Goal: Transaction & Acquisition: Purchase product/service

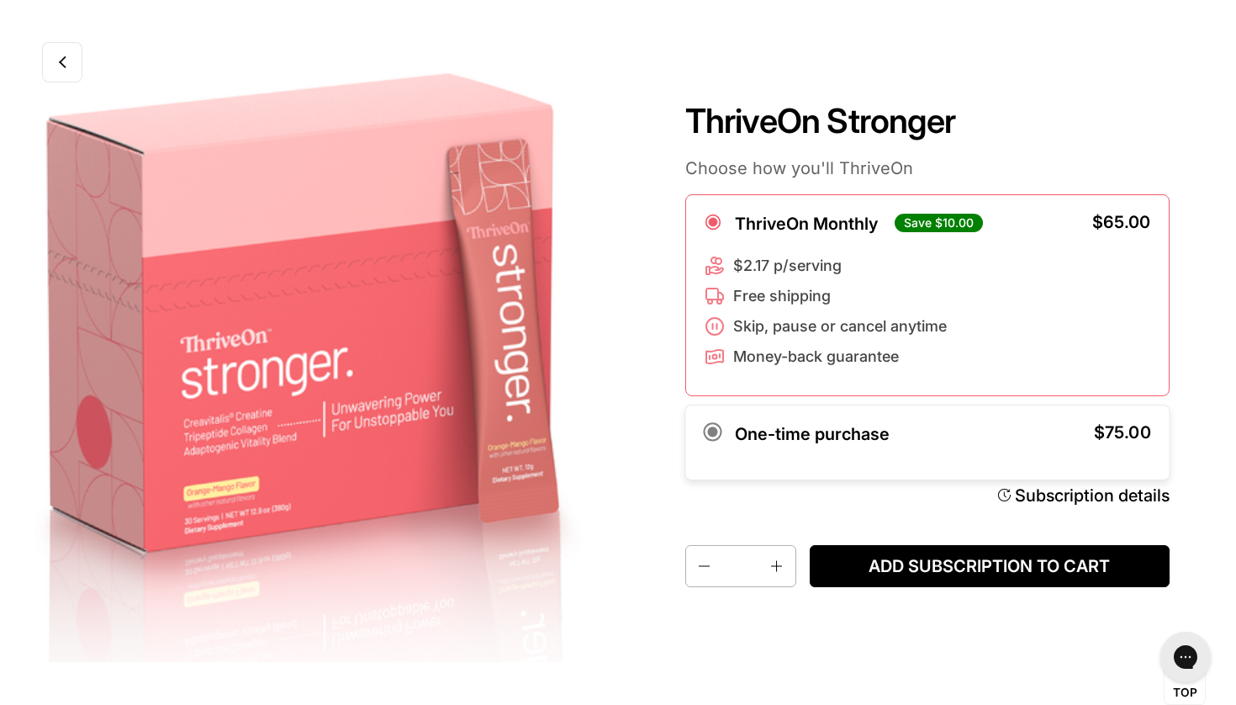
click at [828, 446] on div "One-time purchase" at bounding box center [805, 442] width 202 height 37
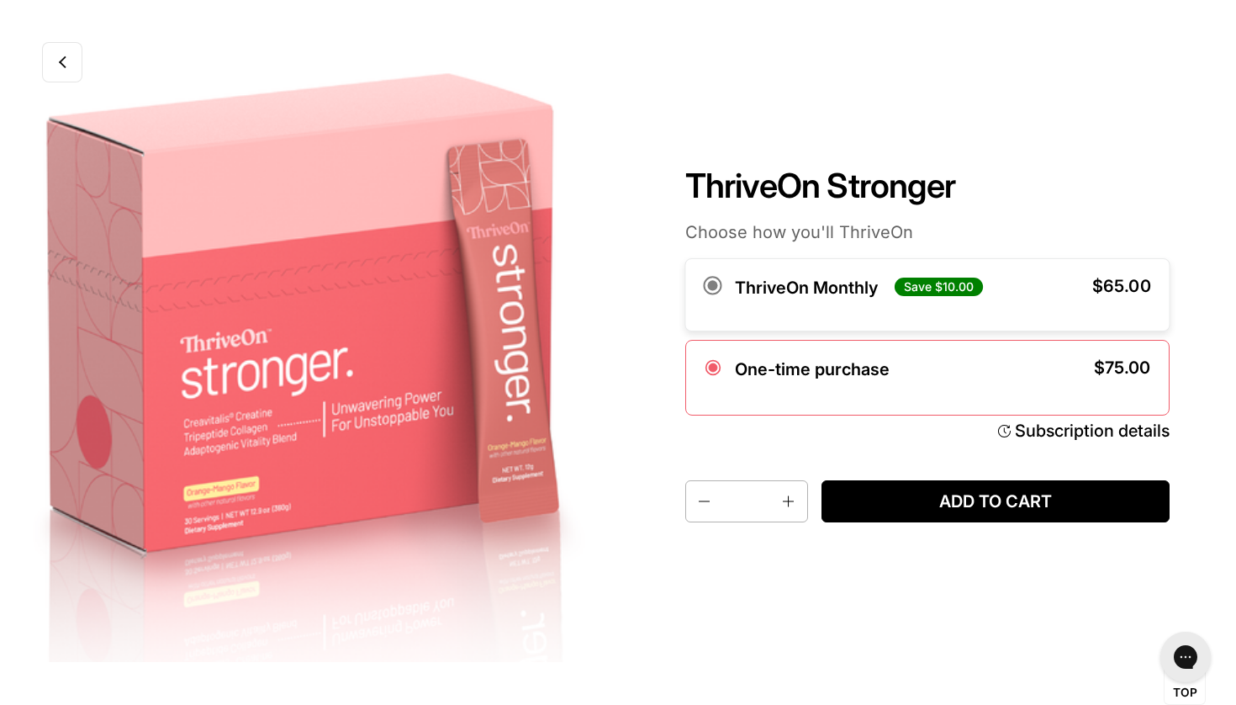
click at [827, 278] on label "ThriveOn Monthly" at bounding box center [805, 287] width 143 height 20
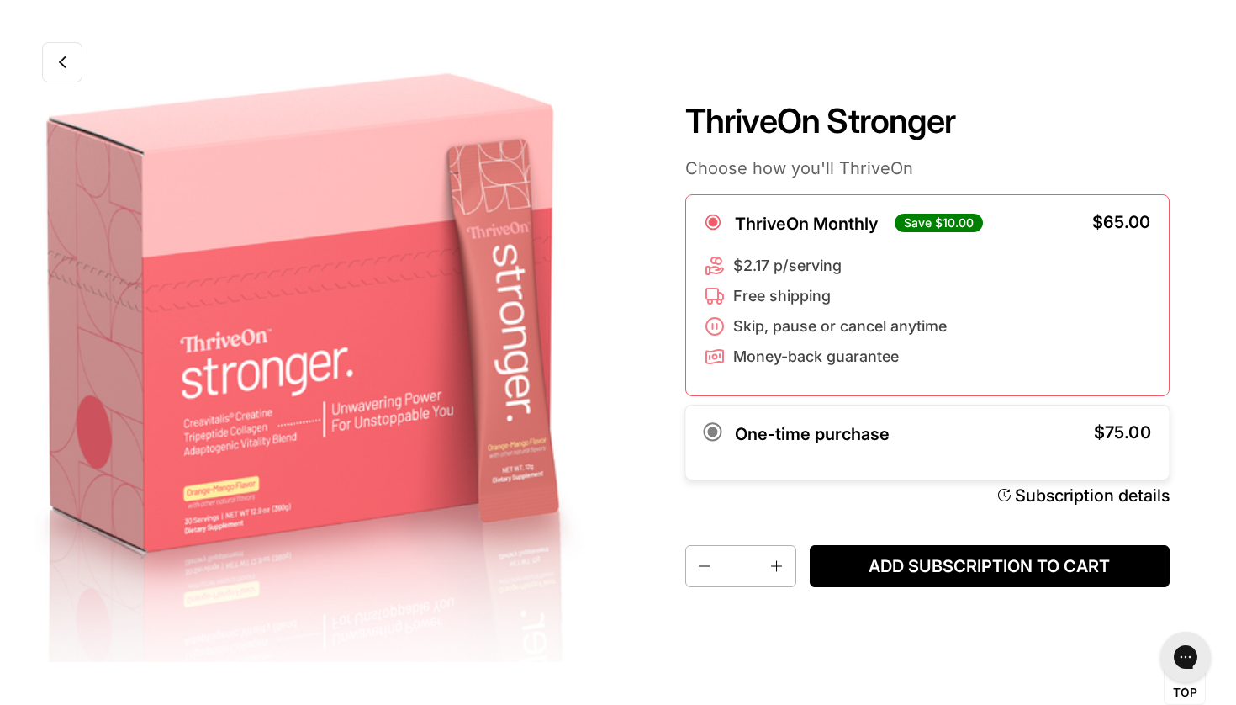
click at [831, 434] on label "One-time purchase" at bounding box center [811, 434] width 155 height 20
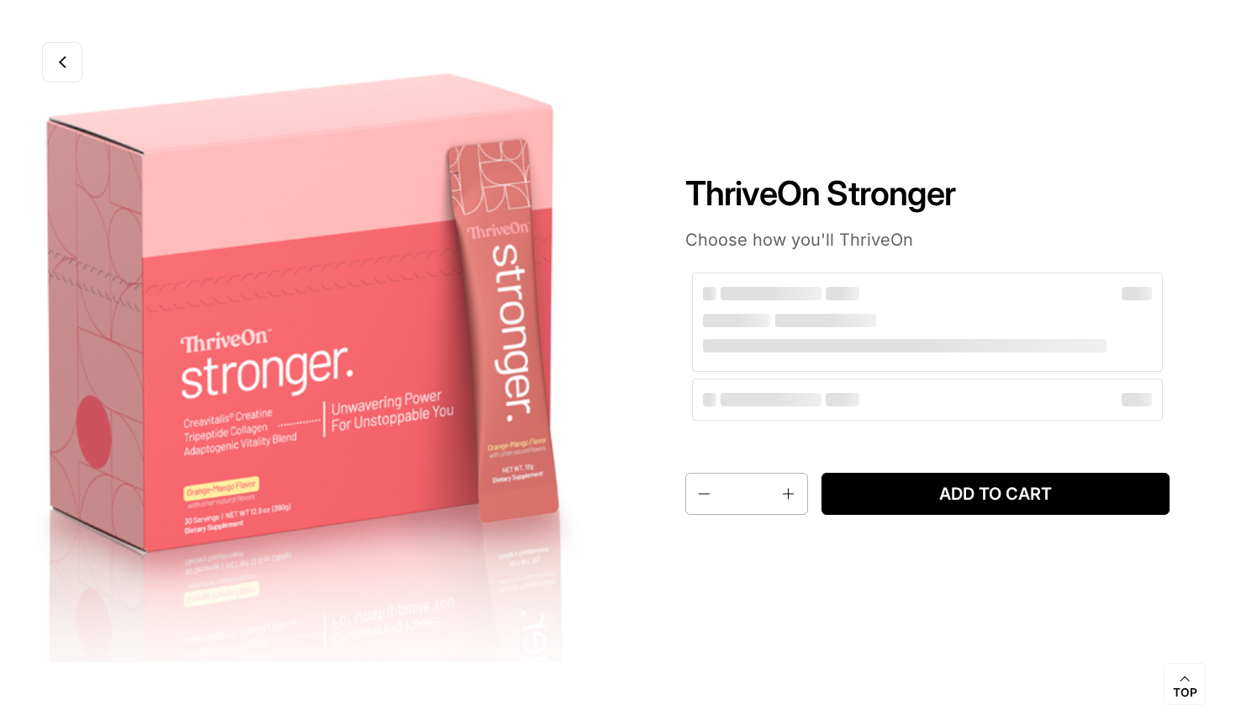
click at [800, 186] on h1 "ThriveOn Stronger" at bounding box center [927, 193] width 484 height 40
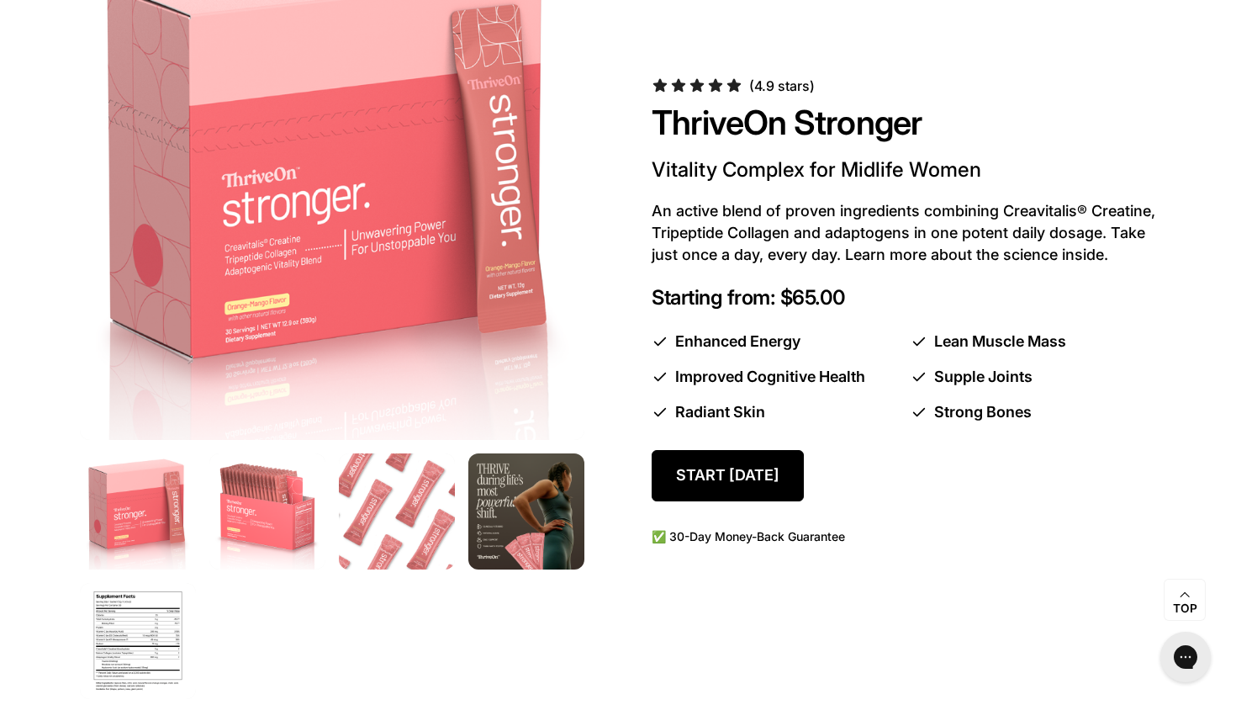
scroll to position [894, 0]
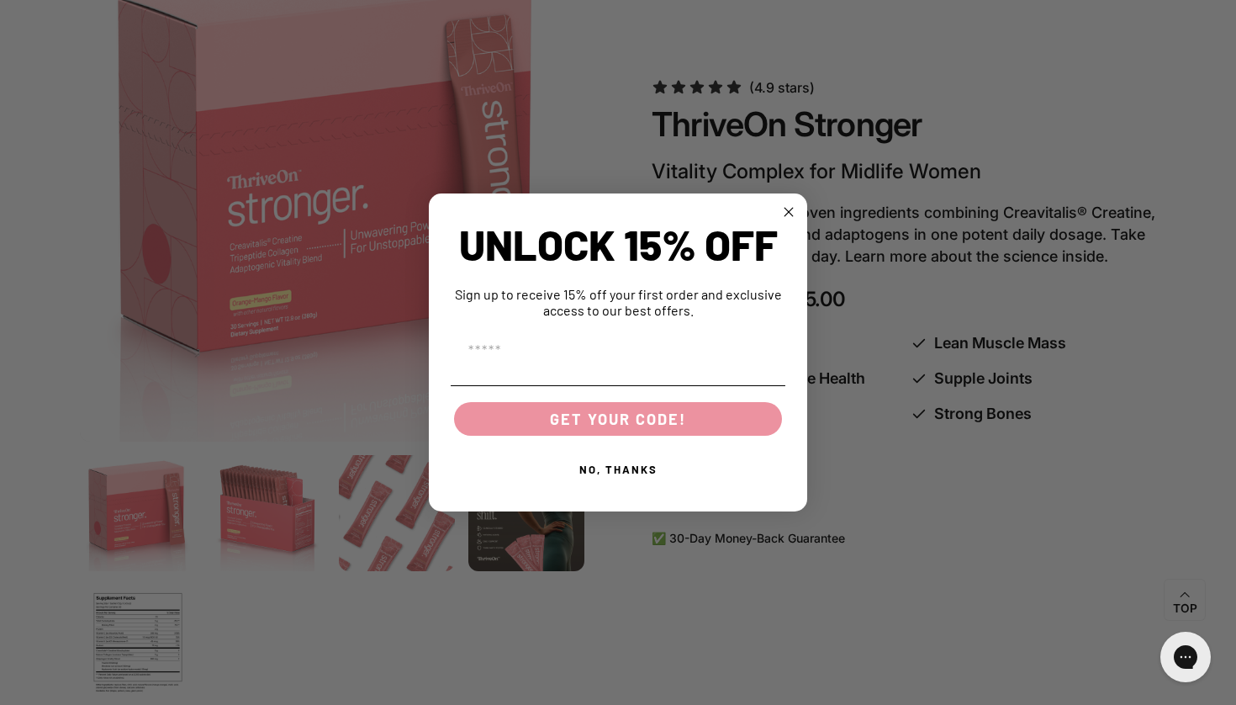
click at [785, 211] on circle "Close dialog" at bounding box center [788, 211] width 19 height 19
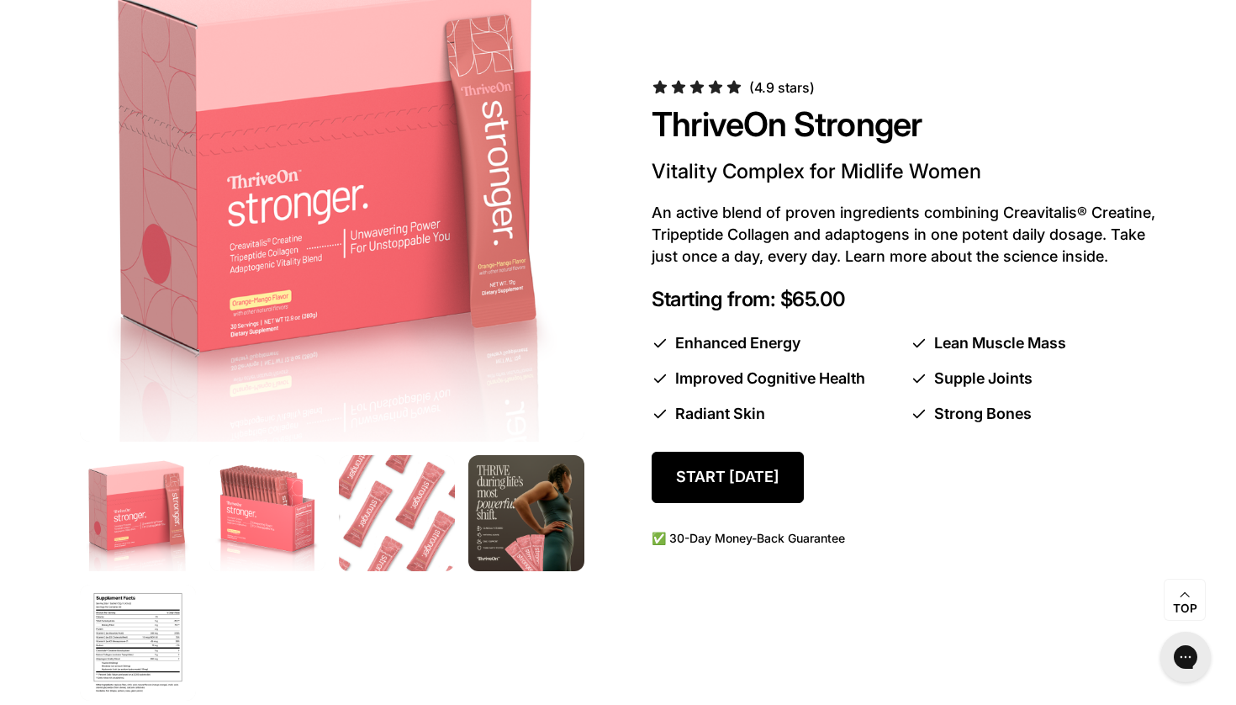
drag, startPoint x: 653, startPoint y: 208, endPoint x: 1115, endPoint y: 248, distance: 463.4
click at [1115, 248] on p "An active blend of proven ingredients combining Creavitalis® Creatine, Tripepti…" at bounding box center [904, 235] width 505 height 66
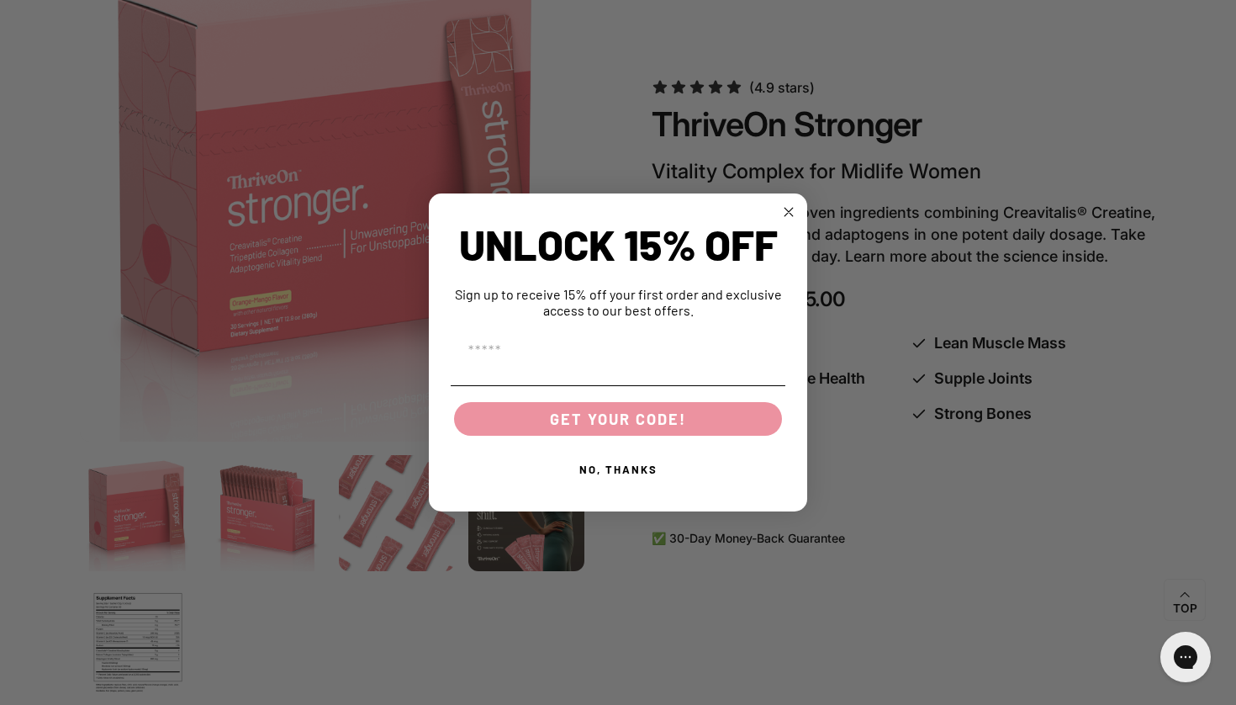
drag, startPoint x: 666, startPoint y: 349, endPoint x: 1050, endPoint y: 419, distance: 390.6
click at [784, 208] on icon "Close dialog" at bounding box center [789, 212] width 20 height 20
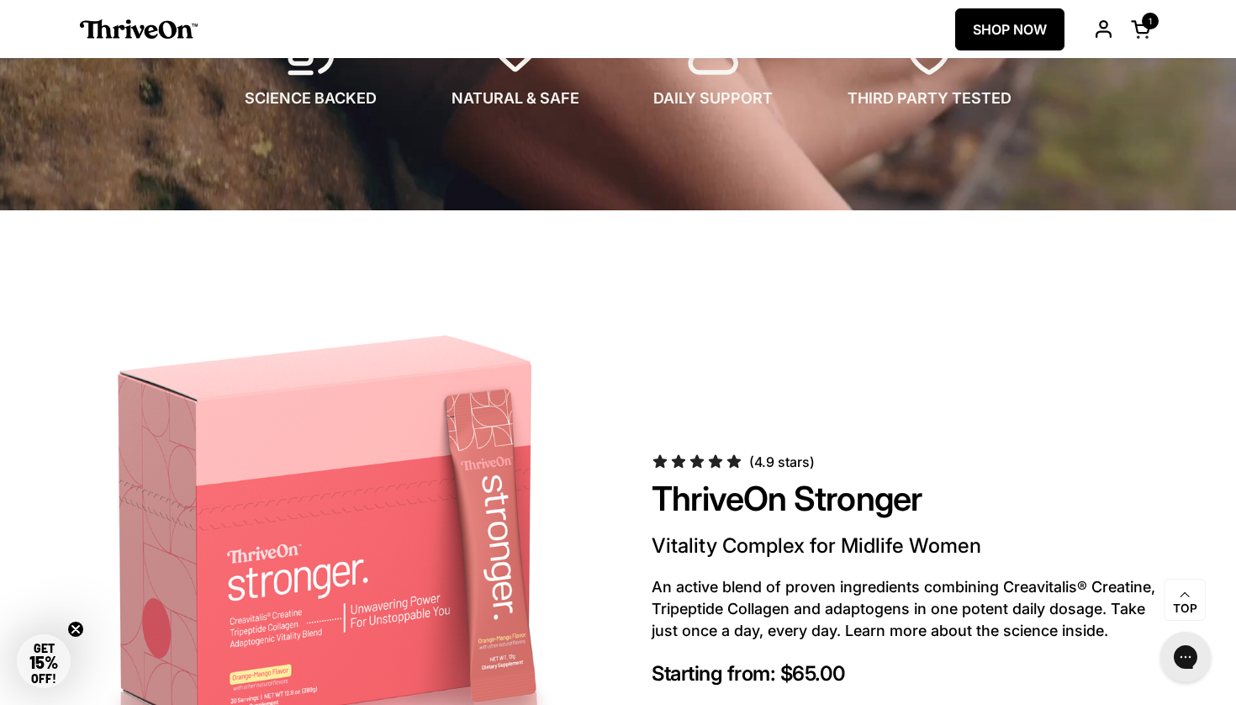
scroll to position [676, 0]
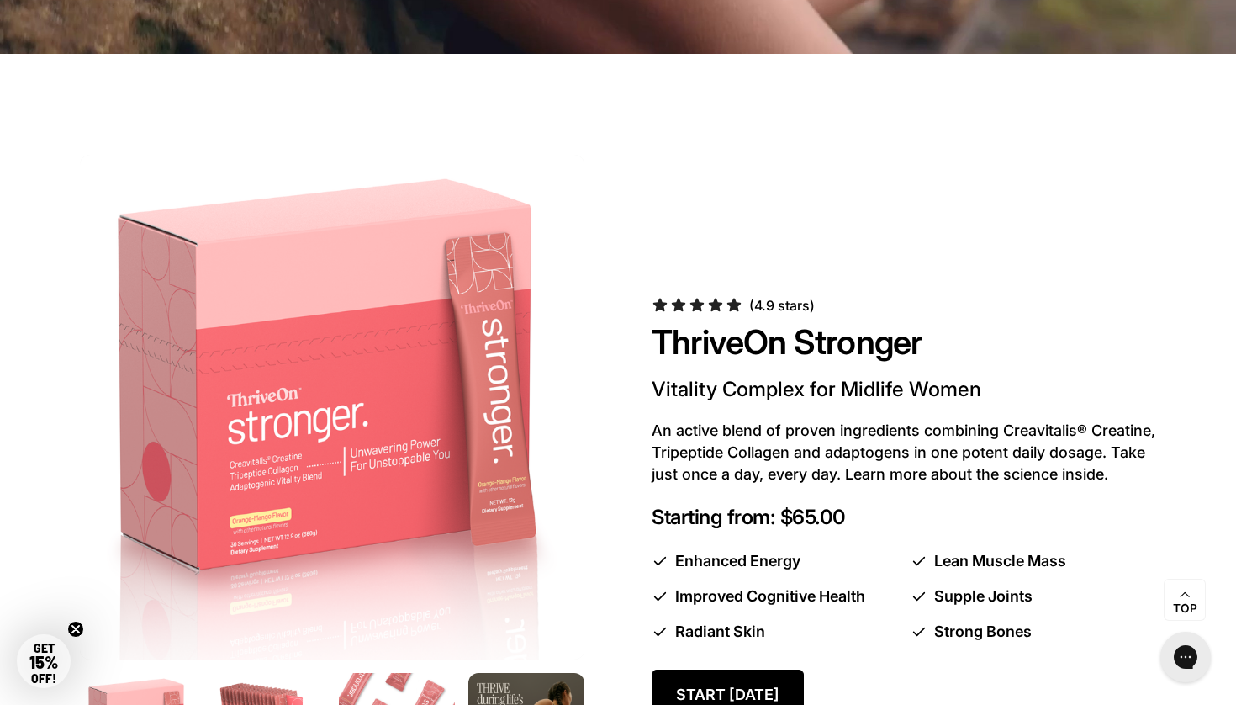
click at [54, 651] on span "GET 15%" at bounding box center [43, 656] width 29 height 30
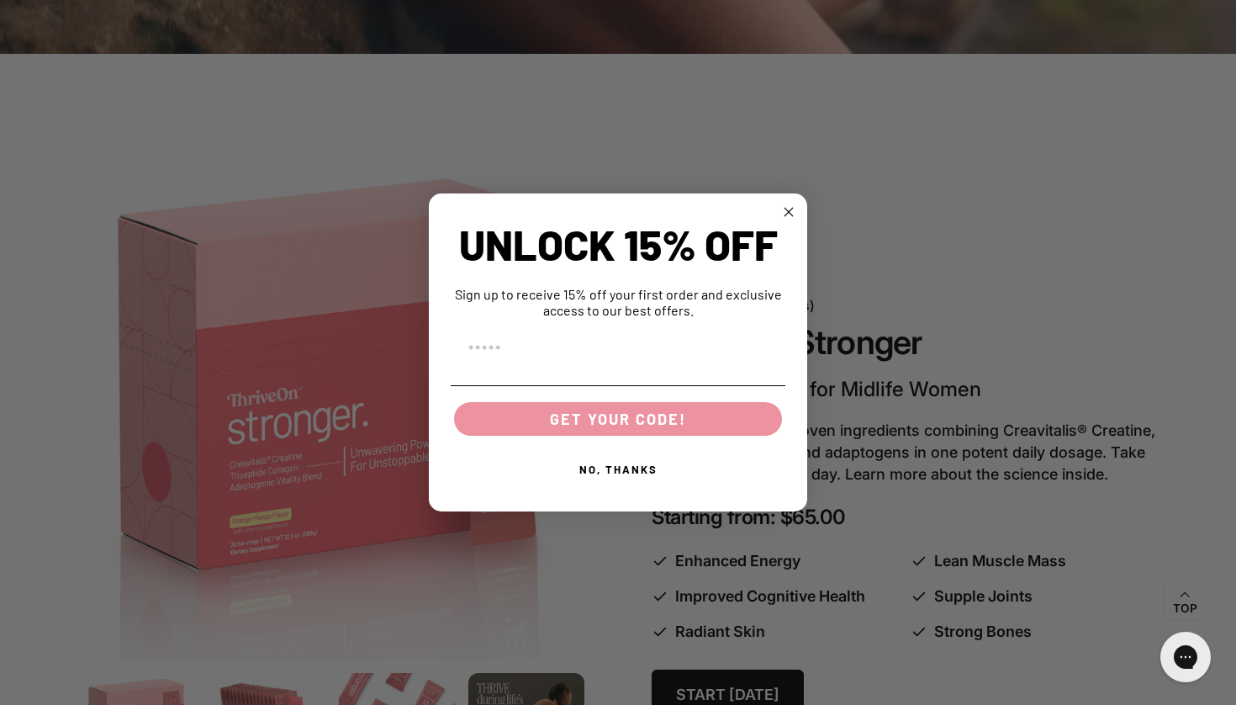
click at [791, 214] on icon "Close dialog" at bounding box center [789, 212] width 8 height 8
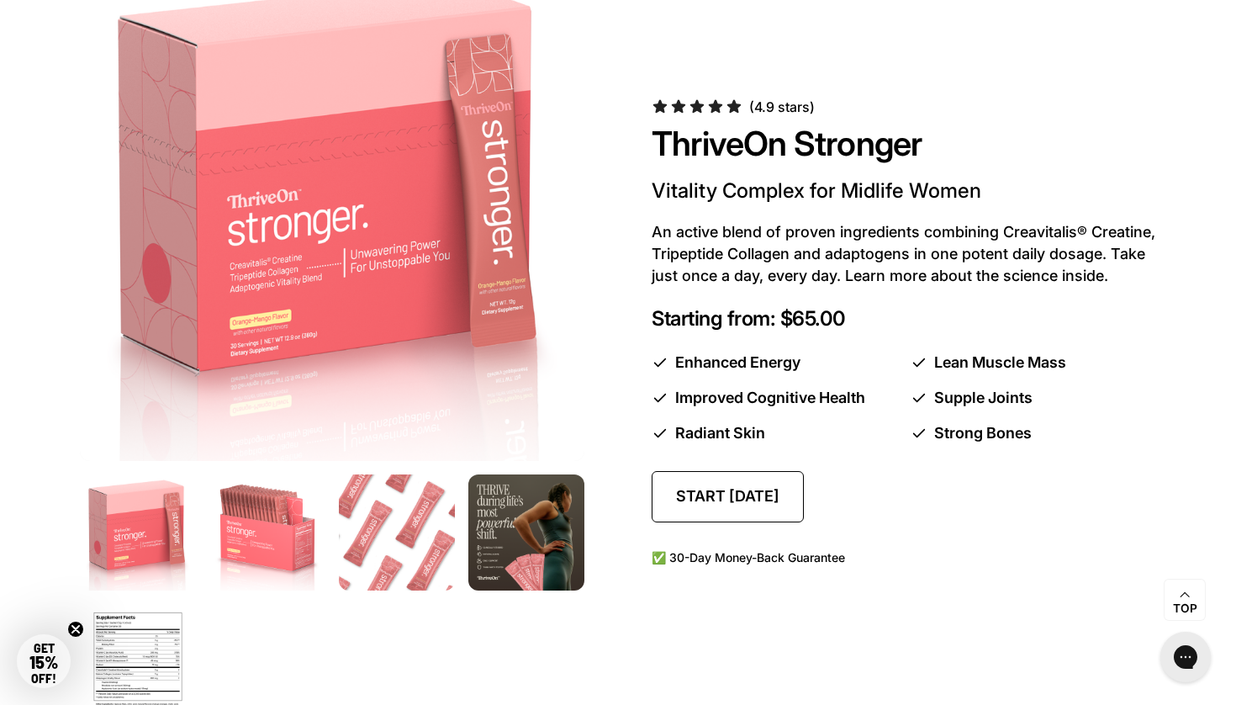
scroll to position [875, 0]
click at [753, 505] on link "Start today" at bounding box center [728, 495] width 152 height 51
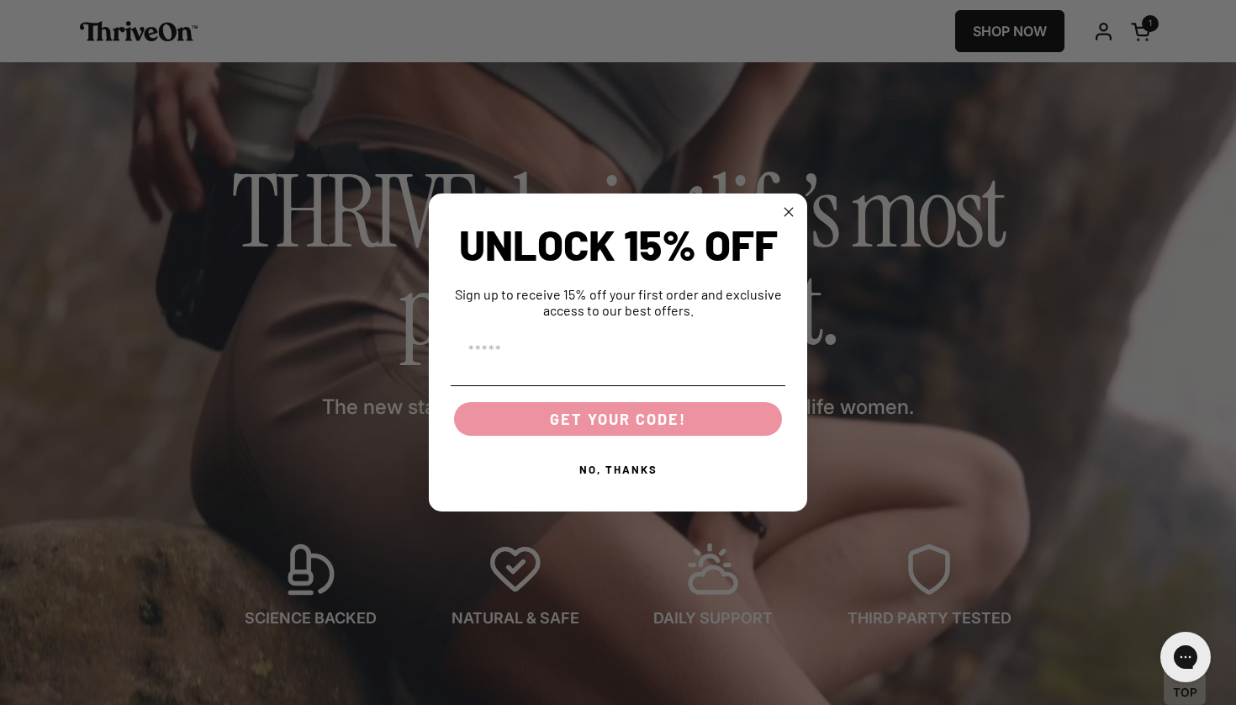
click at [789, 219] on circle "Close dialog" at bounding box center [788, 211] width 19 height 19
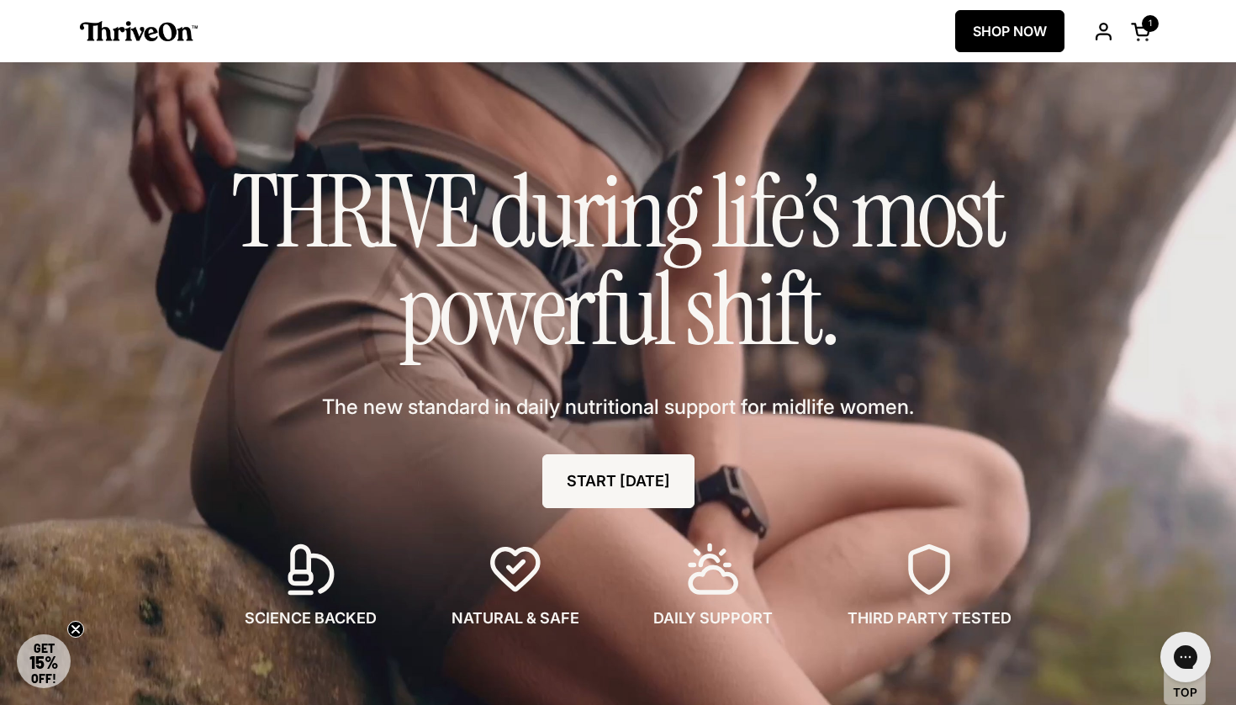
click at [1004, 17] on link "SHOP NOW" at bounding box center [1009, 31] width 109 height 42
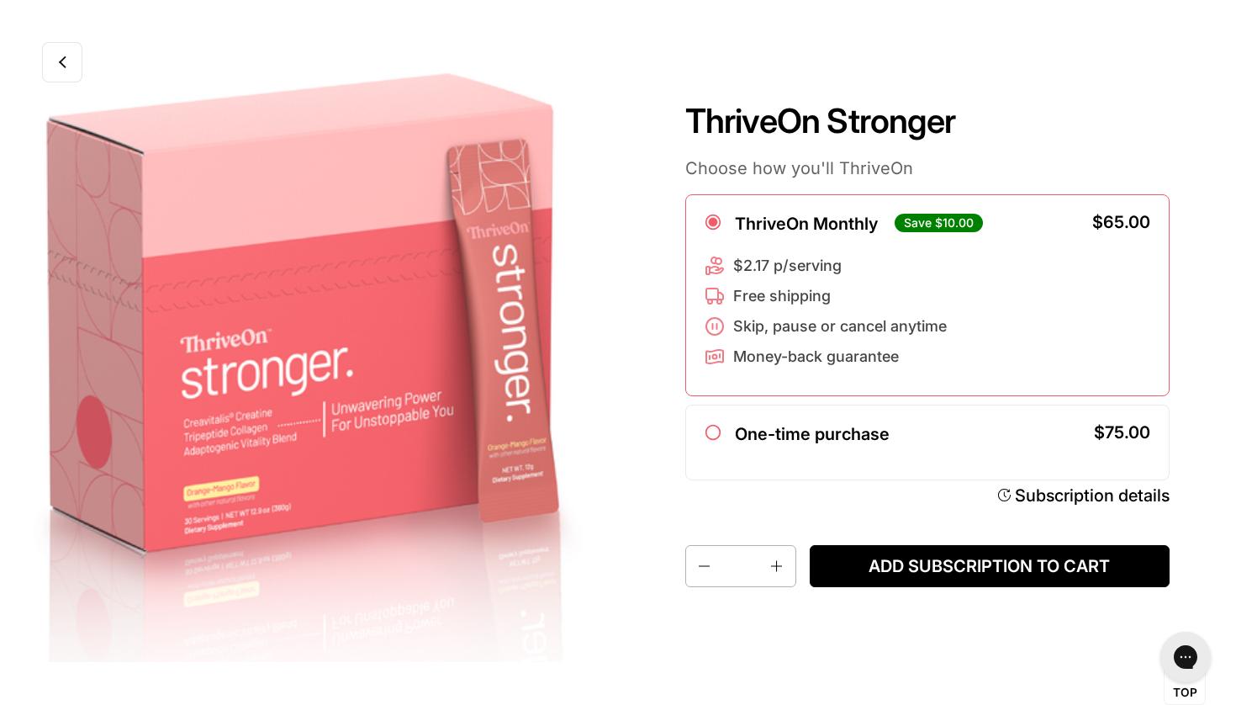
click at [78, 64] on link at bounding box center [62, 62] width 40 height 40
click at [61, 81] on link at bounding box center [62, 62] width 40 height 40
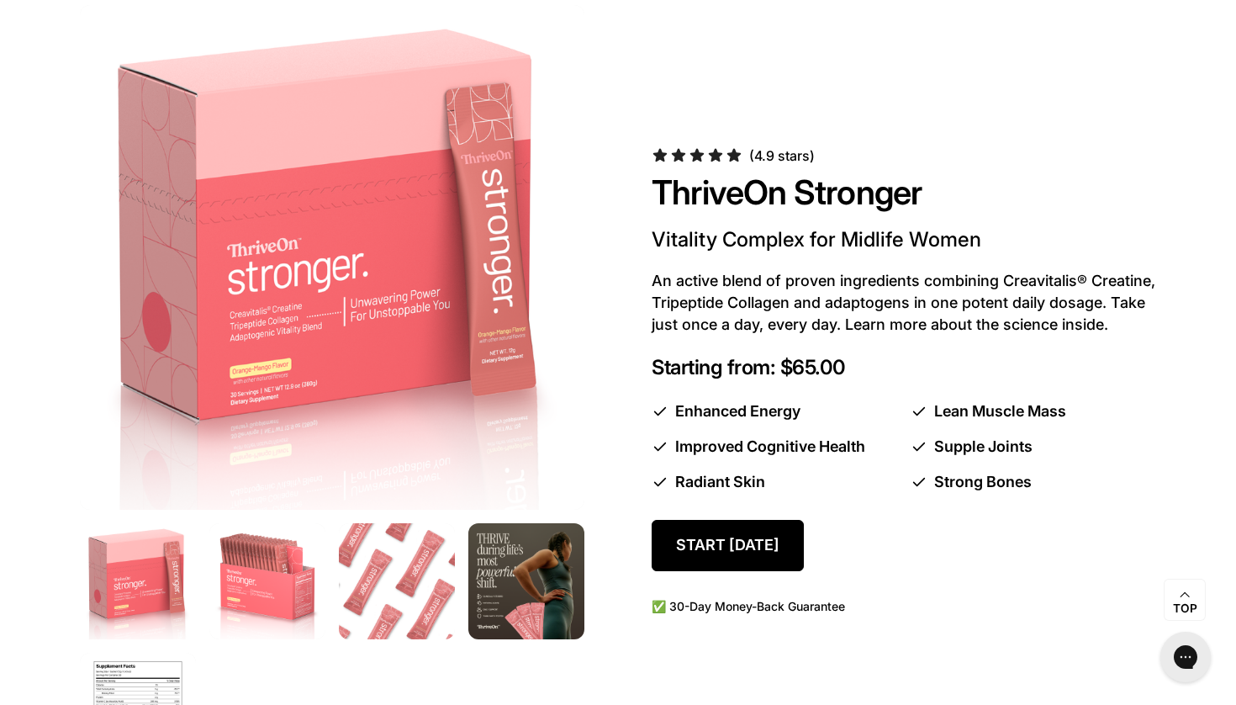
scroll to position [829, 0]
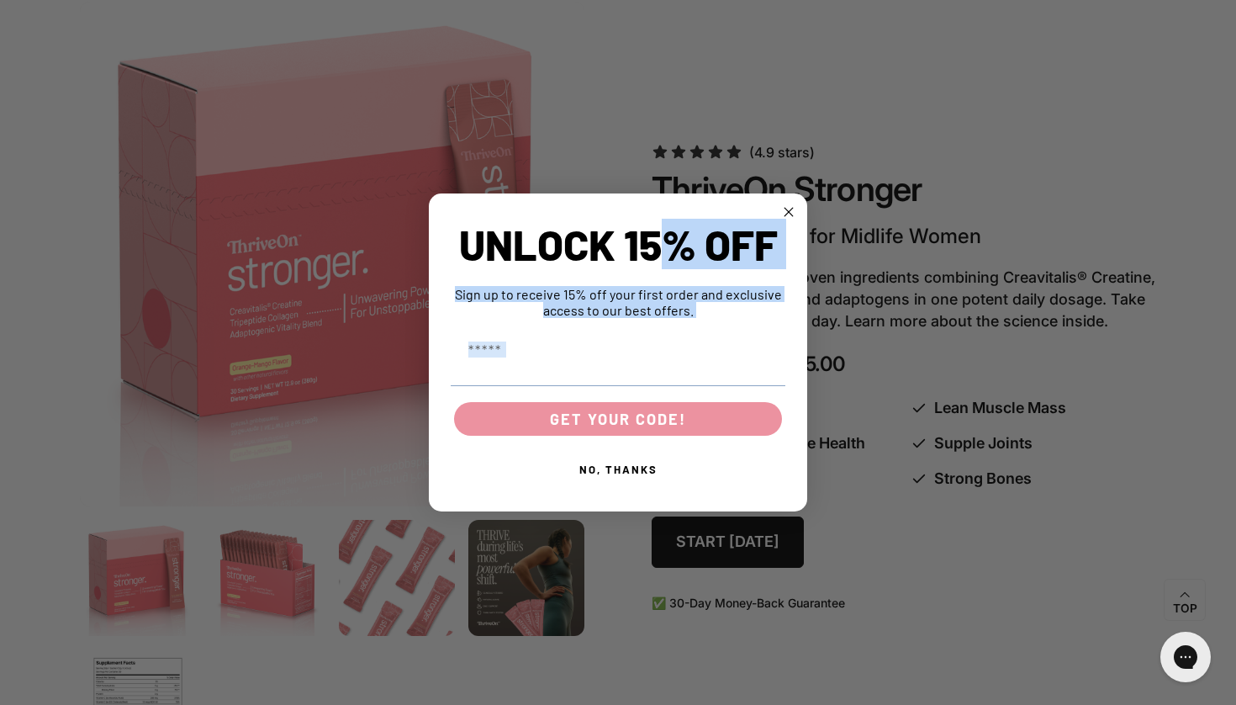
click at [1096, 357] on div "Close dialog UNLOCK 15% OFF Sign up to receive 15% off your first order and exc…" at bounding box center [618, 352] width 1236 height 705
click at [786, 203] on circle "Close dialog" at bounding box center [788, 211] width 19 height 19
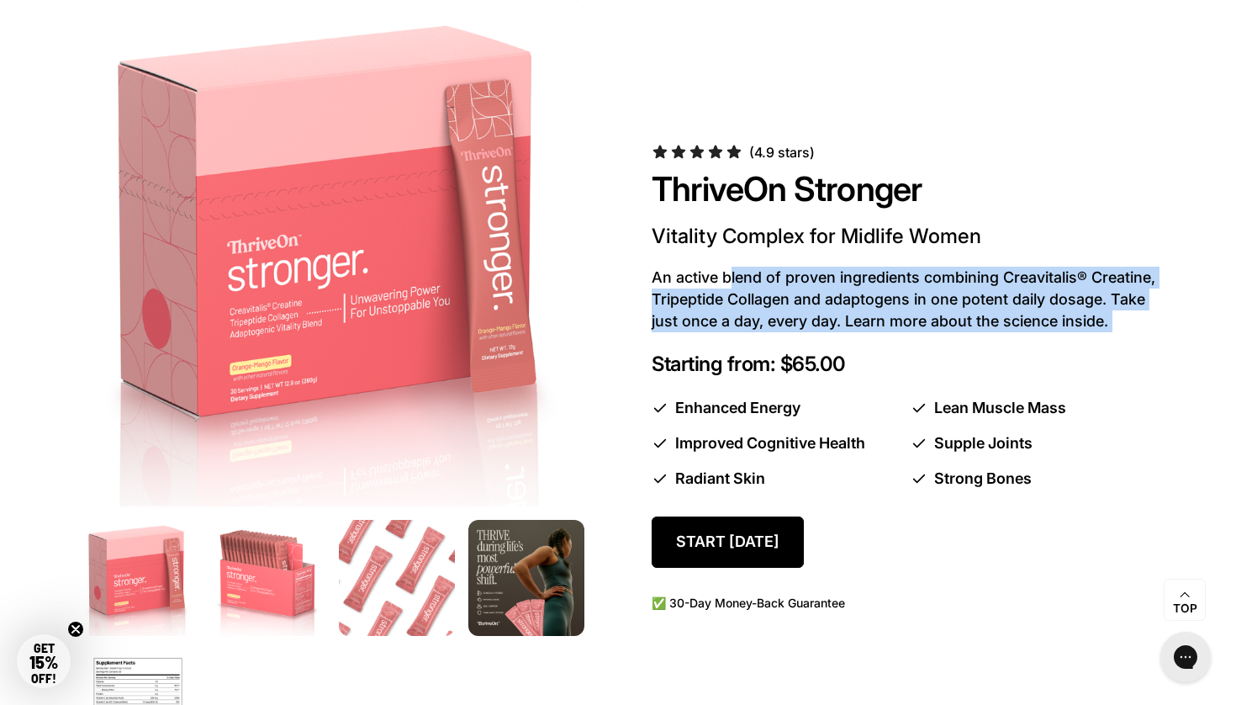
drag, startPoint x: 648, startPoint y: 270, endPoint x: 1115, endPoint y: 336, distance: 471.3
click at [1115, 336] on div "(4.9 stars) ThriveOn Stronger Vitality Complex for Midlife Women An active blen…" at bounding box center [618, 384] width 1076 height 764
click at [1115, 336] on div "(4.9 stars) ThriveOn Stronger Vitality Complex for Midlife Women An active blen…" at bounding box center [904, 383] width 505 height 481
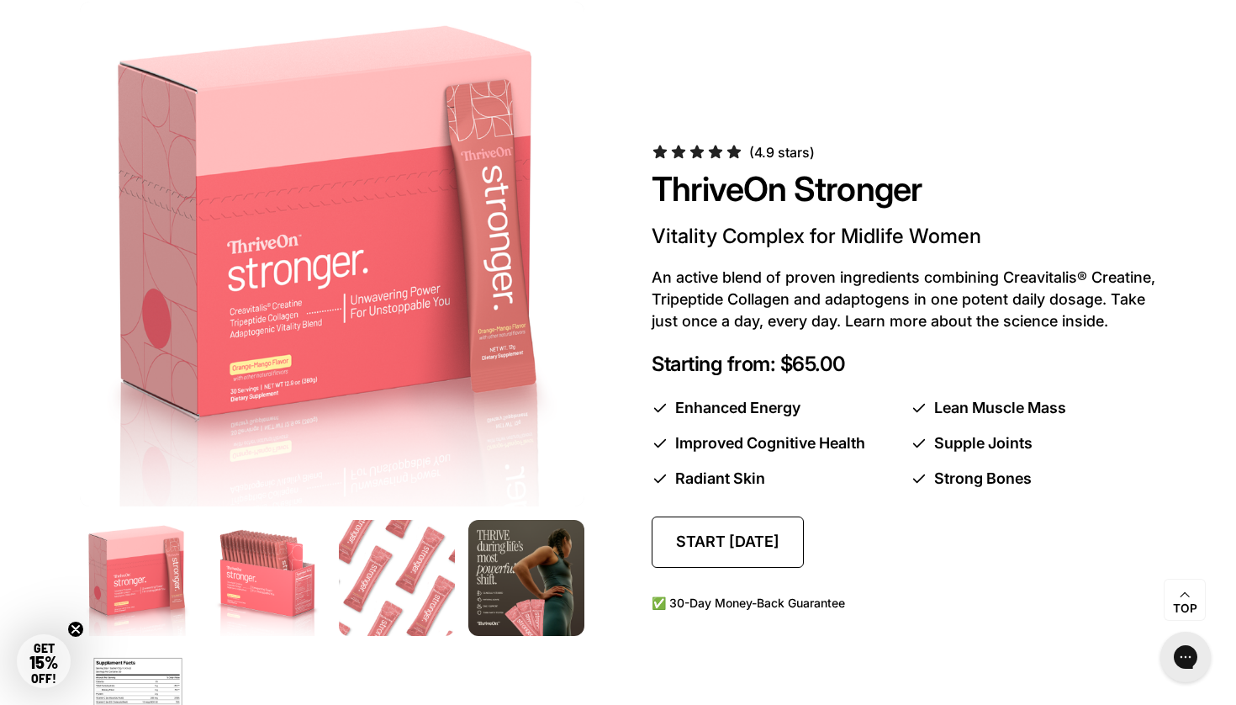
click at [763, 554] on link "Start today" at bounding box center [728, 541] width 152 height 51
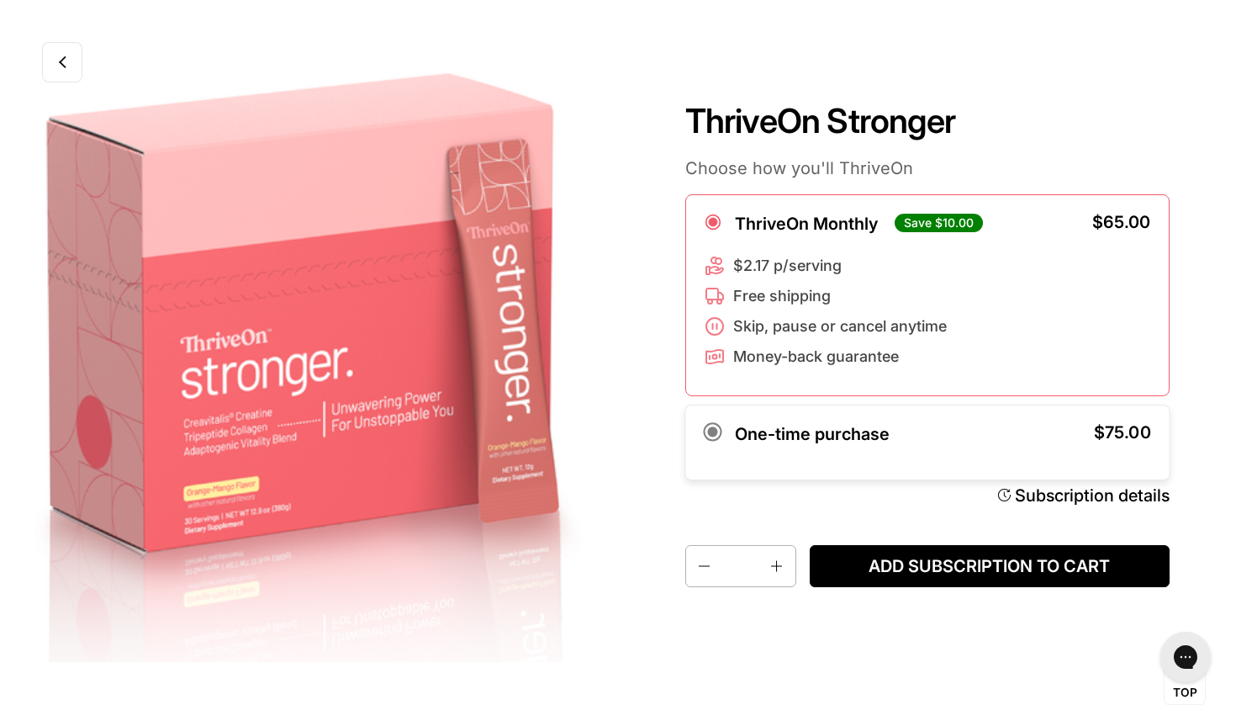
click at [796, 423] on div "One-time purchase $75.00" at bounding box center [926, 442] width 485 height 76
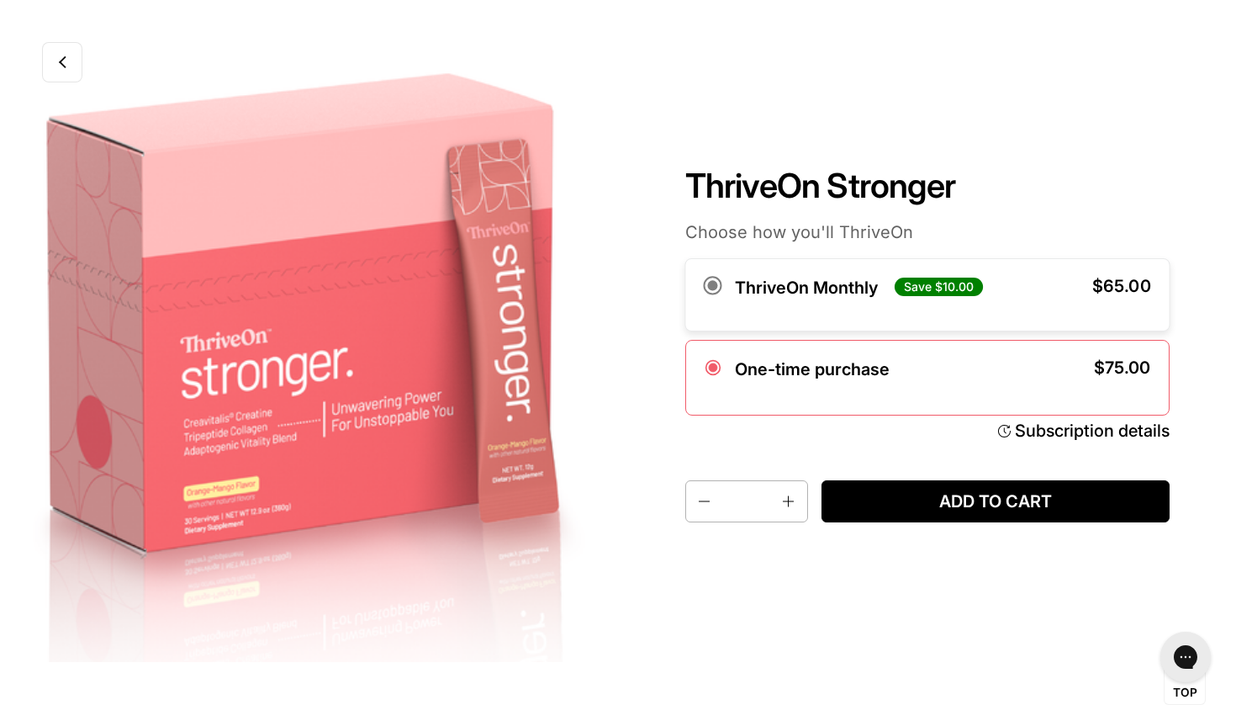
click at [836, 311] on div "ThriveOn Monthly Save $10.00" at bounding box center [843, 295] width 279 height 37
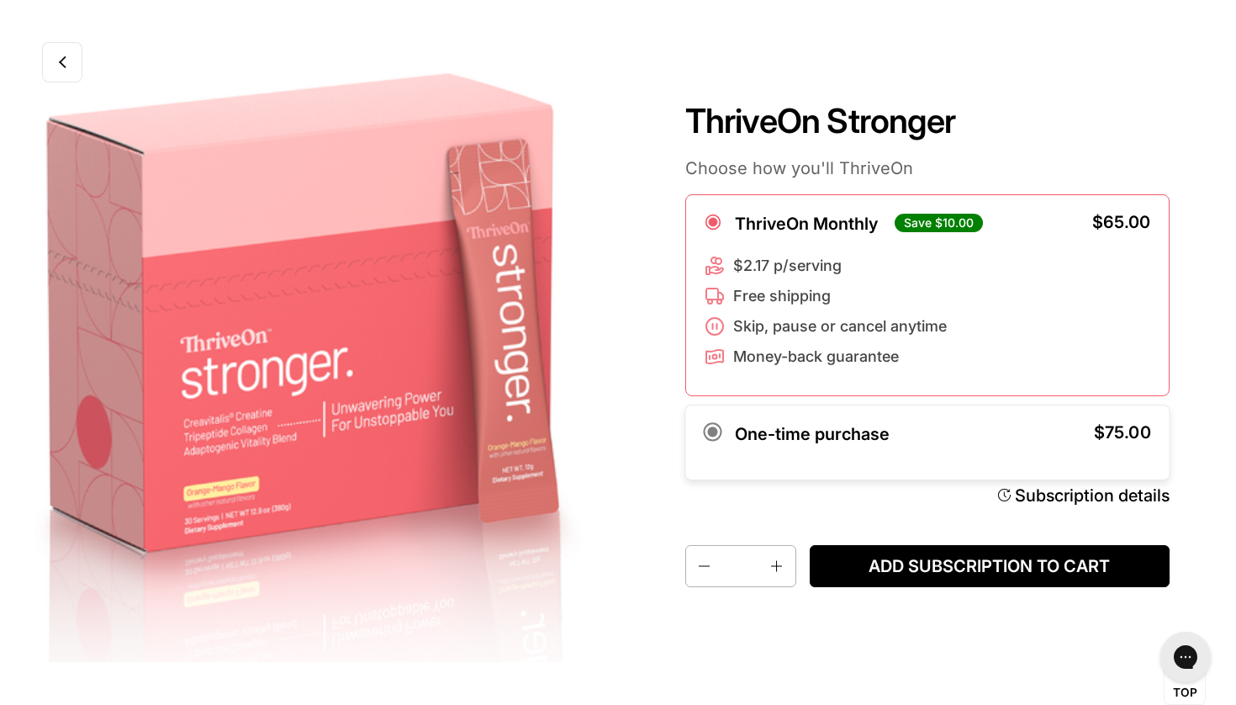
click at [806, 404] on div "ThriveOn Monthly Save $10.00 $65.00 $2.17 p/serving Free shipping Skip, pause o…" at bounding box center [927, 337] width 484 height 286
click at [795, 426] on label "One-time purchase" at bounding box center [811, 434] width 155 height 20
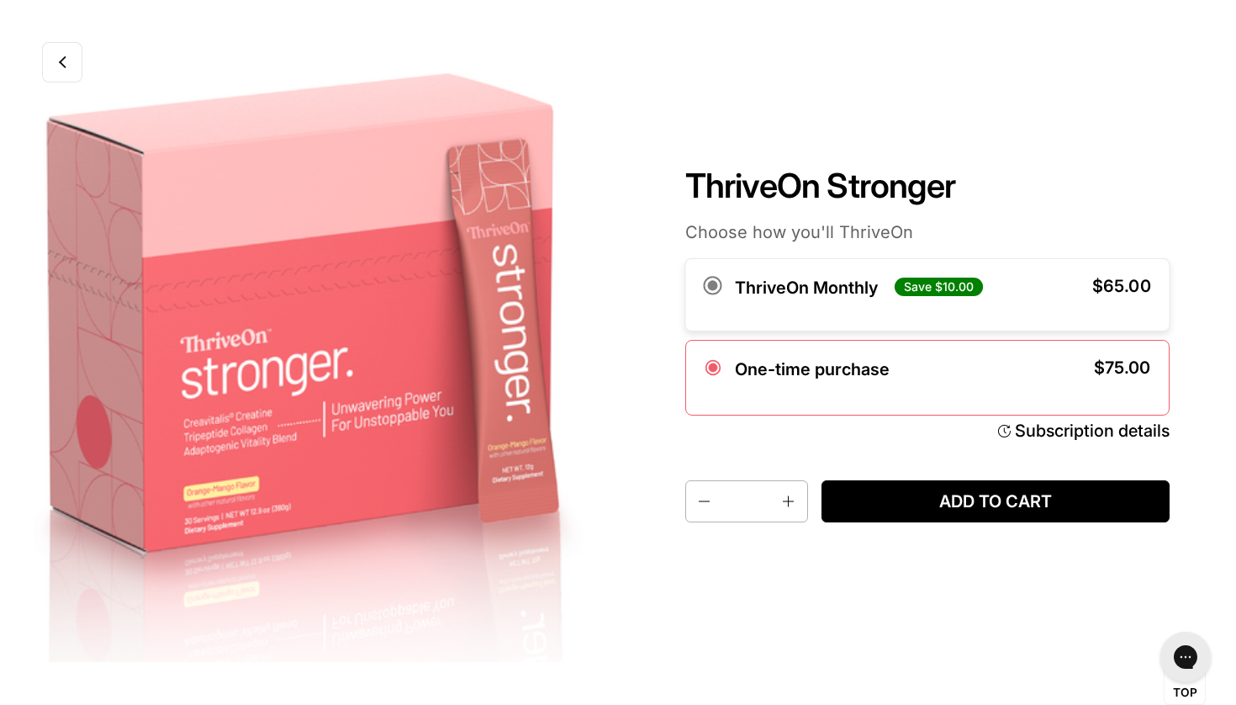
click at [793, 294] on label "ThriveOn Monthly" at bounding box center [805, 287] width 143 height 20
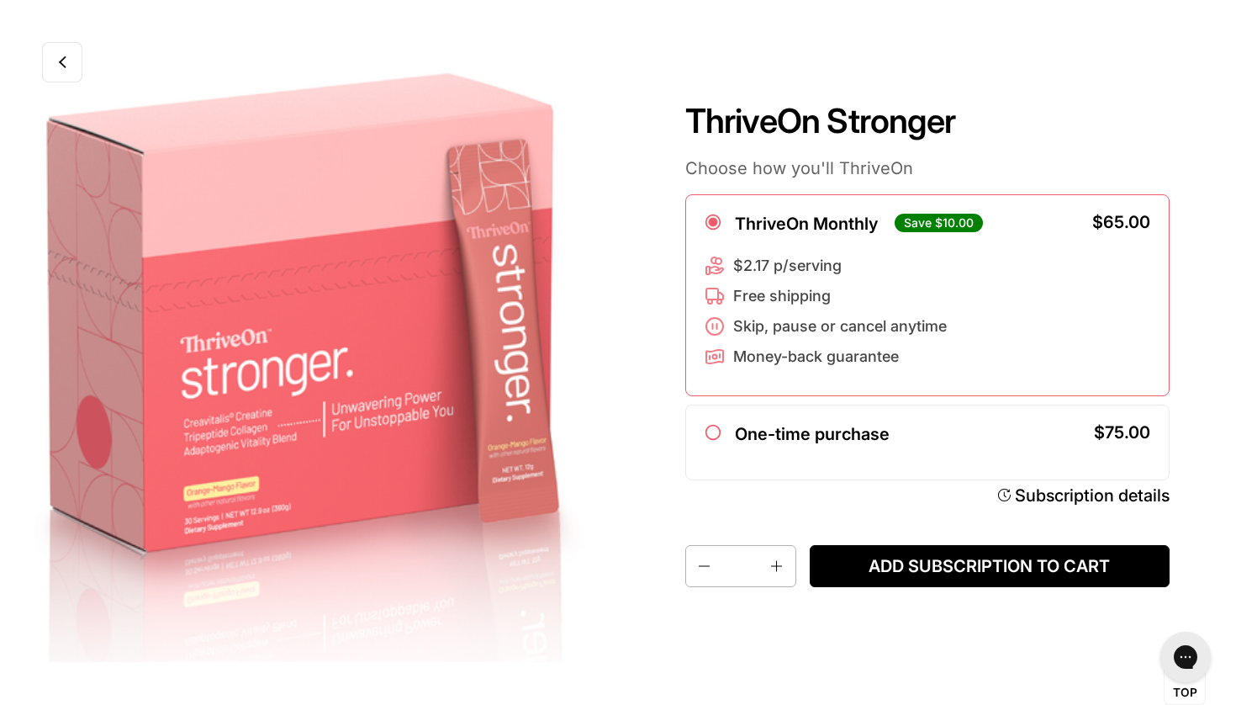
click at [55, 77] on link at bounding box center [62, 62] width 40 height 40
